Goal: Information Seeking & Learning: Learn about a topic

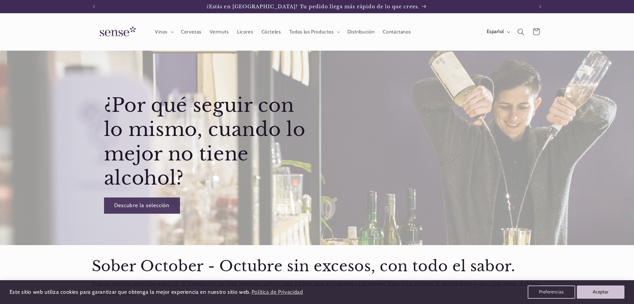
scroll to position [0, 440]
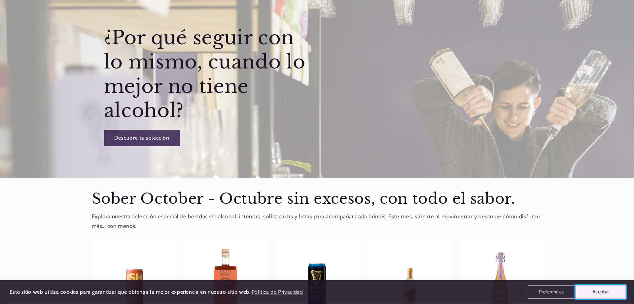
click at [600, 292] on button "Aceptar" at bounding box center [601, 292] width 51 height 14
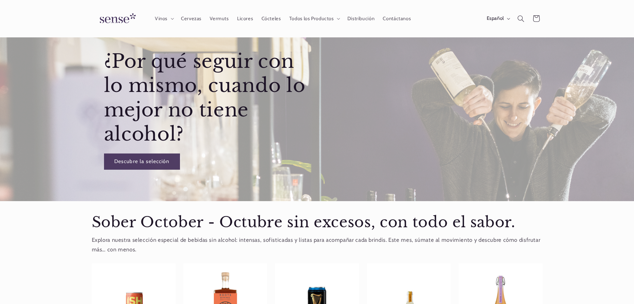
scroll to position [0, 0]
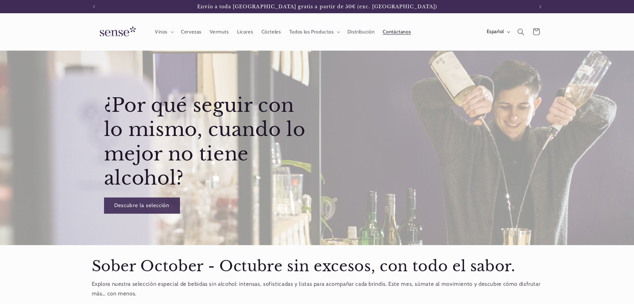
click at [385, 31] on span "Contáctanos" at bounding box center [397, 32] width 28 height 6
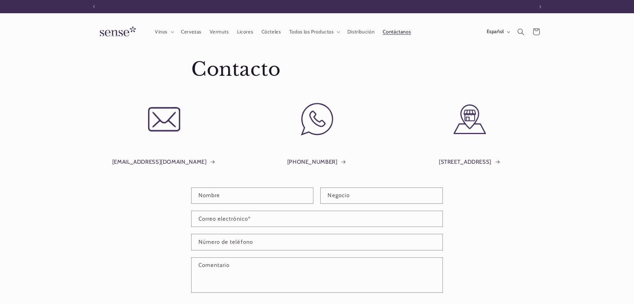
scroll to position [0, 440]
click at [120, 28] on img at bounding box center [117, 31] width 50 height 19
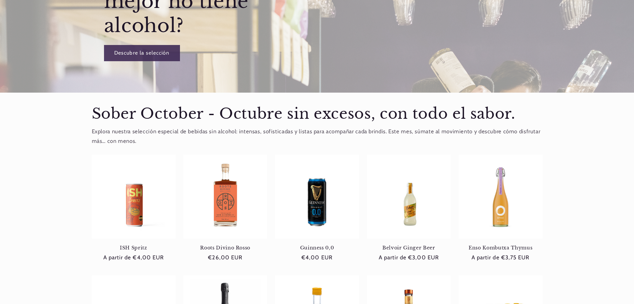
scroll to position [153, 0]
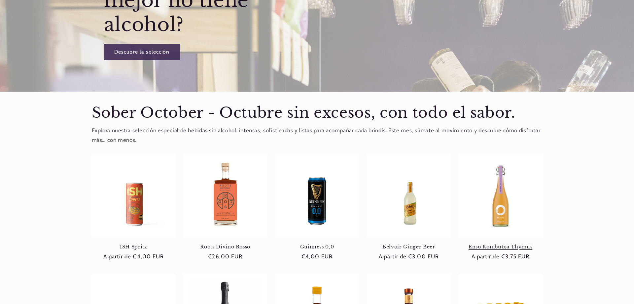
click at [516, 244] on link "Enso Kombutxa Thymus" at bounding box center [501, 247] width 84 height 6
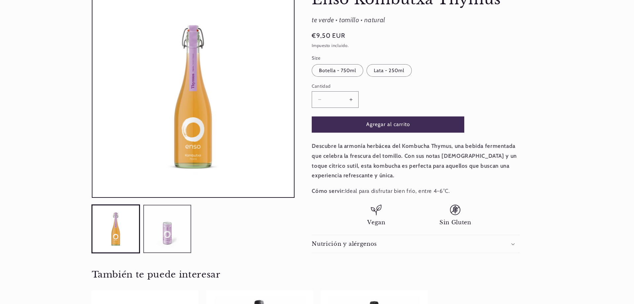
click at [172, 238] on button "Cargar la imagen 2 en la vista de la galería" at bounding box center [167, 229] width 48 height 48
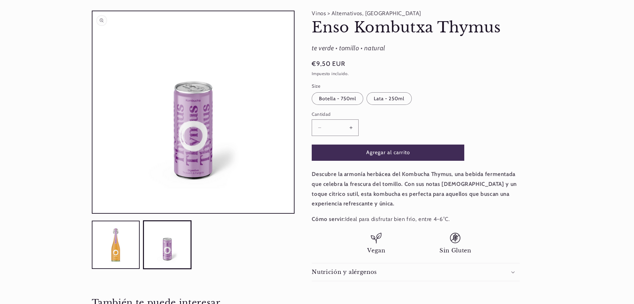
scroll to position [49, 0]
click at [124, 240] on button "Cargar la imagen 1 en la vista de la galería" at bounding box center [116, 244] width 48 height 48
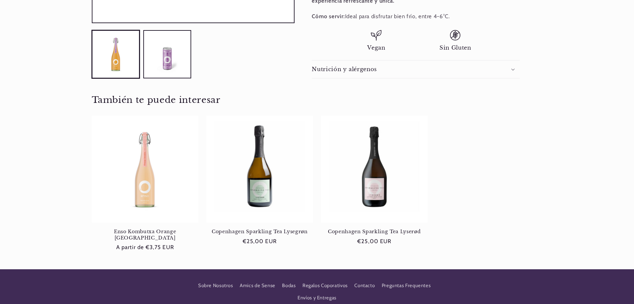
scroll to position [251, 0]
click at [159, 233] on link "Enso Kombutxa Orange Jamaica" at bounding box center [145, 234] width 107 height 12
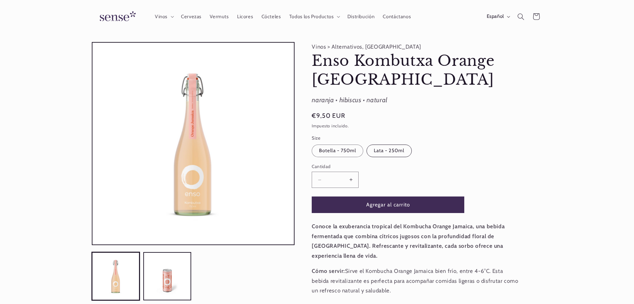
click at [390, 148] on label "Lata - 250ml Variante agotada o no disponible" at bounding box center [389, 150] width 45 height 13
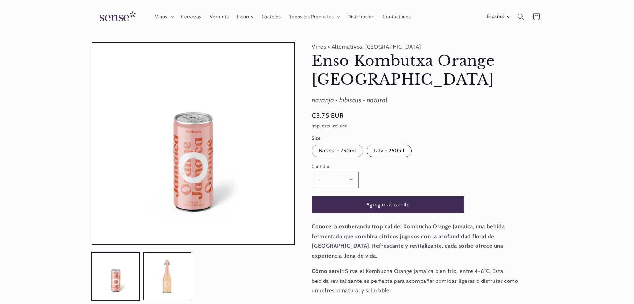
scroll to position [16, 0]
click at [347, 151] on label "Botella - 750ml Variante agotada o no disponible" at bounding box center [338, 150] width 52 height 13
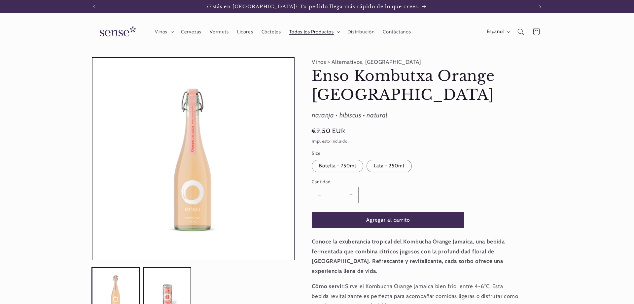
click at [321, 32] on span "Todos los Productos" at bounding box center [311, 32] width 45 height 6
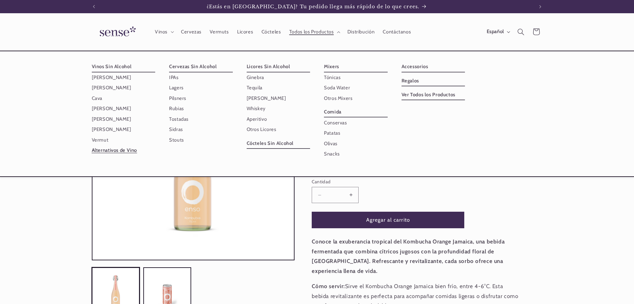
click at [108, 148] on link "Alternativos de Vino" at bounding box center [124, 150] width 64 height 10
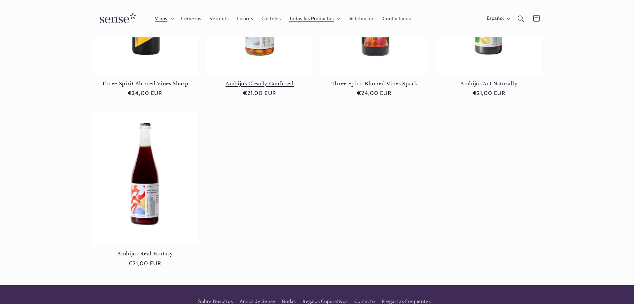
scroll to position [514, 0]
click at [281, 81] on link "Ambijus Clearly Confused" at bounding box center [260, 84] width 107 height 6
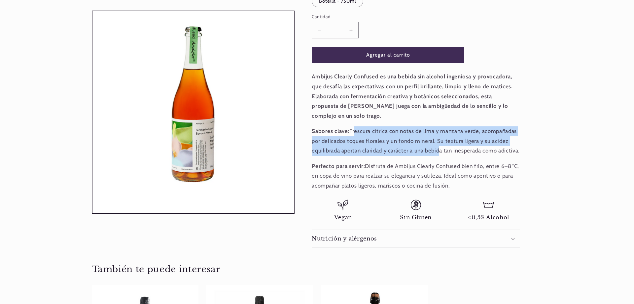
scroll to position [146, 0]
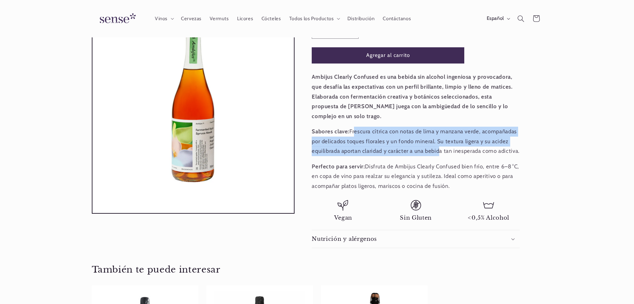
drag, startPoint x: 353, startPoint y: 130, endPoint x: 437, endPoint y: 151, distance: 86.8
click at [437, 151] on p "Sabores clave: Frescura cítrica con notas de lima y manzana verde, acompañadas …" at bounding box center [416, 141] width 208 height 29
click at [386, 141] on p "Sabores clave: Frescura cítrica con notas de lima y manzana verde, acompañadas …" at bounding box center [416, 141] width 208 height 29
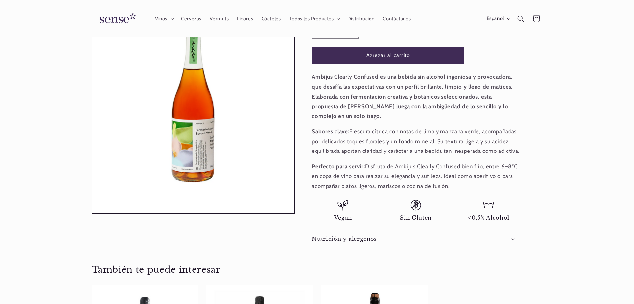
scroll to position [0, 440]
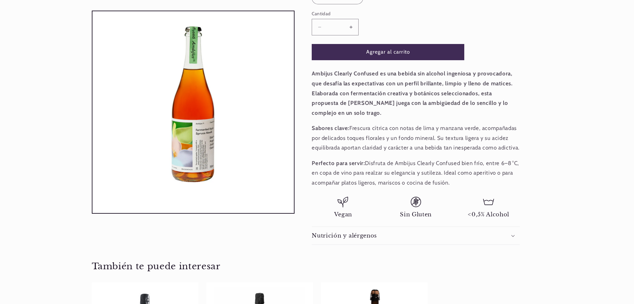
click at [364, 237] on h2 "Nutrición y alérgenos" at bounding box center [344, 235] width 65 height 7
